Goal: Obtain resource: Obtain resource

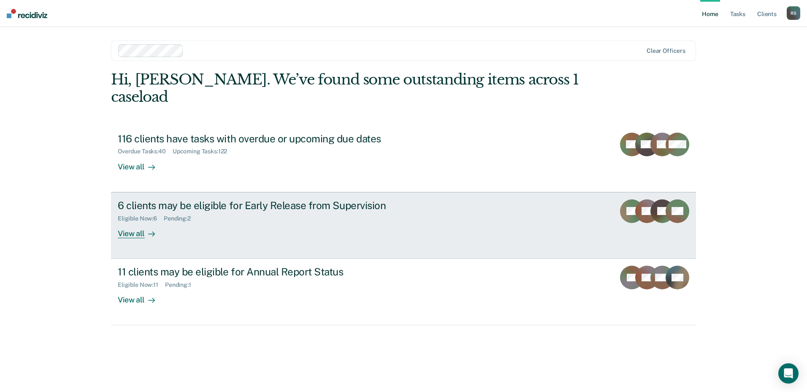
click at [242, 199] on div "6 clients may be eligible for Early Release from Supervision" at bounding box center [266, 205] width 296 height 12
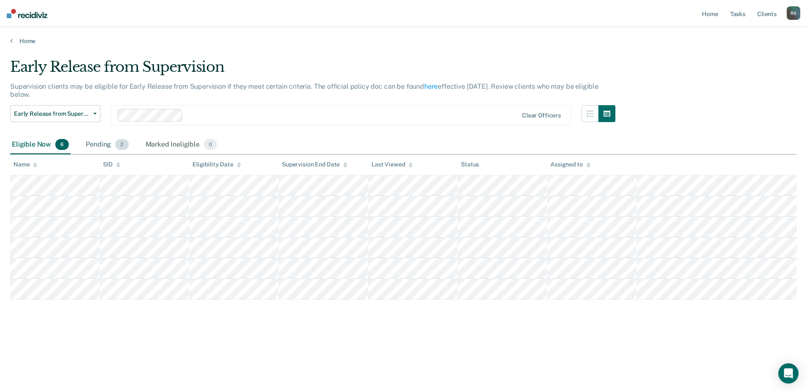
click at [106, 143] on div "Pending 2" at bounding box center [107, 144] width 46 height 19
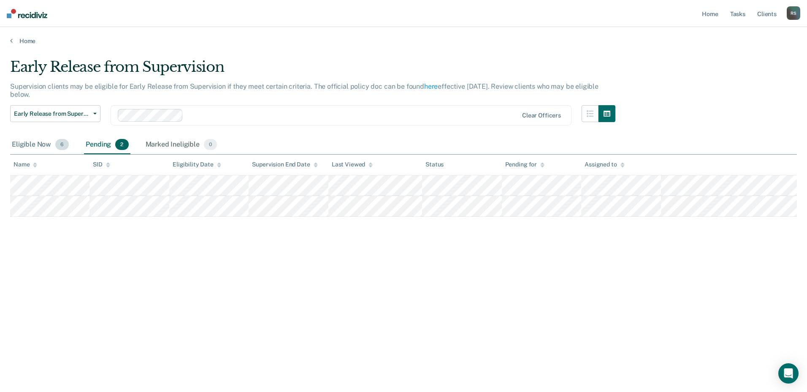
click at [29, 145] on div "Eligible Now 6" at bounding box center [40, 144] width 60 height 19
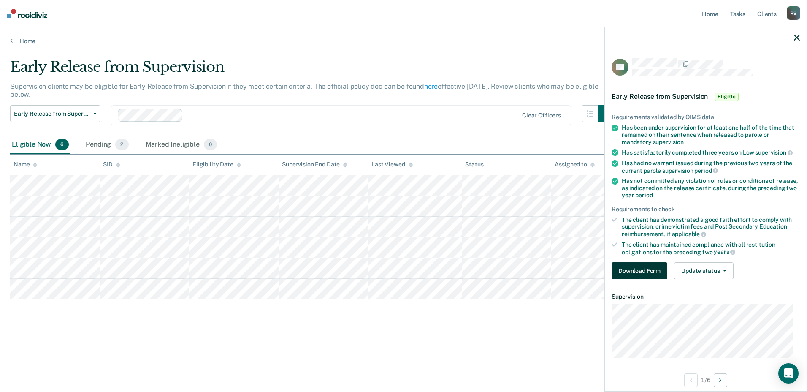
click at [652, 273] on button "Download Form" at bounding box center [639, 270] width 56 height 17
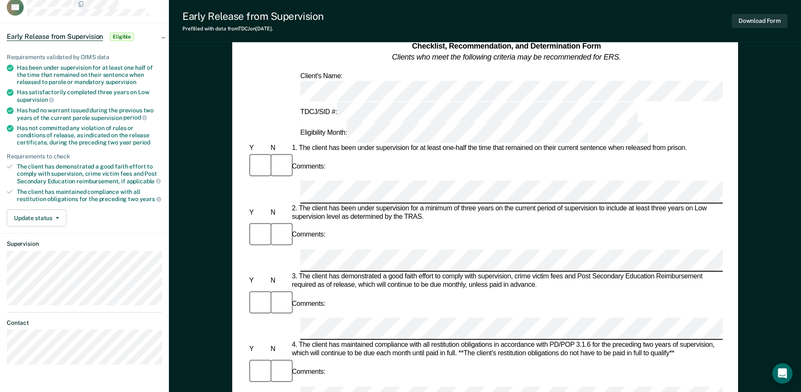
scroll to position [42, 0]
